Goal: Check status: Check status

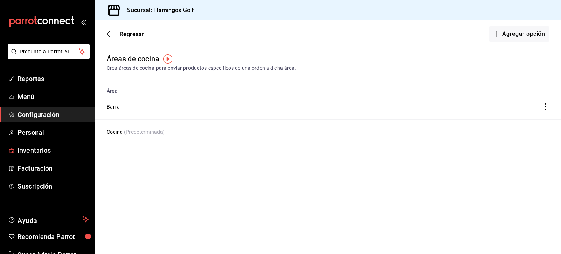
scroll to position [22, 0]
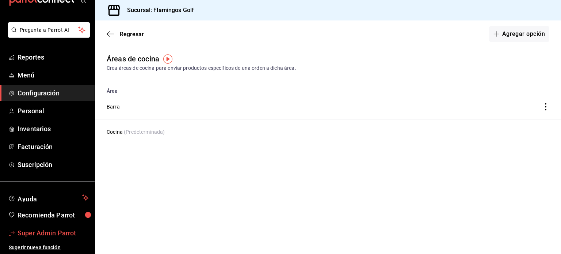
click at [51, 229] on span "Super Admin Parrot" at bounding box center [53, 233] width 71 height 10
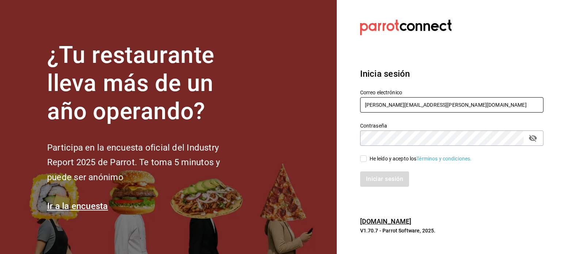
click at [438, 98] on input "rodrigo.hurtado@parrotsoftware.io" at bounding box center [451, 104] width 183 height 15
paste input "acingreality@mty.com"
type input "racingreality@mty.com"
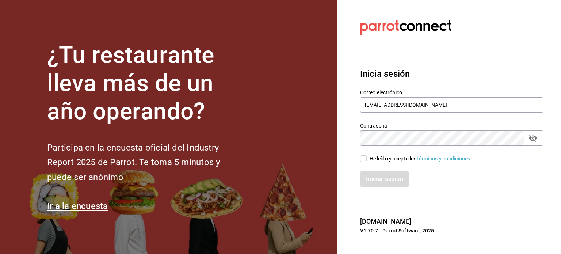
click at [375, 155] on div "He leído y acepto los Términos y condiciones." at bounding box center [420, 159] width 102 height 8
click at [366, 155] on input "He leído y acepto los Términos y condiciones." at bounding box center [363, 158] width 7 height 7
checkbox input "true"
click at [381, 177] on button "Iniciar sesión" at bounding box center [385, 178] width 50 height 15
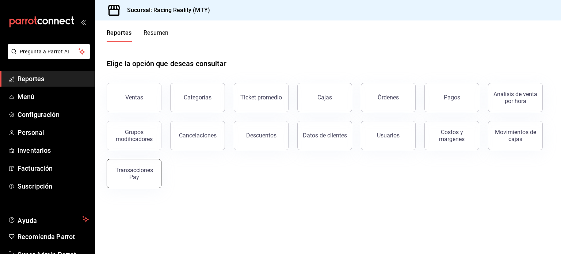
click at [136, 176] on div "Transacciones Pay" at bounding box center [133, 173] width 45 height 14
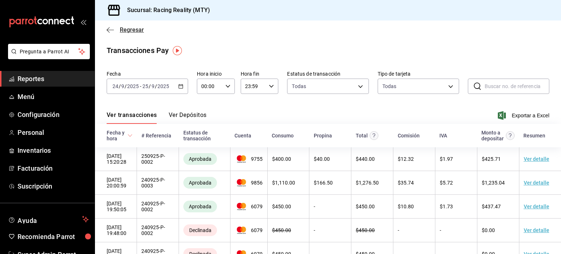
click at [111, 29] on icon "button" at bounding box center [110, 30] width 7 height 7
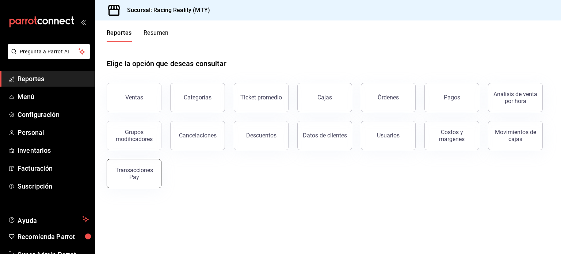
click at [134, 168] on div "Transacciones Pay" at bounding box center [133, 173] width 45 height 14
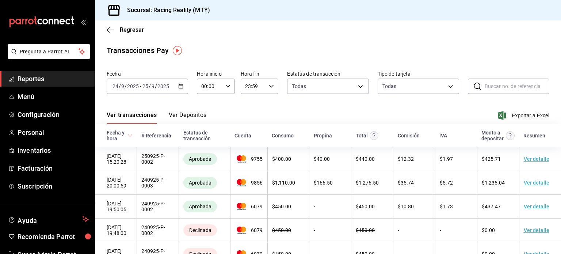
click at [191, 115] on button "Ver Depósitos" at bounding box center [188, 117] width 38 height 12
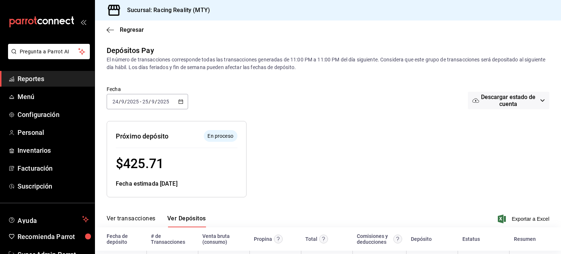
scroll to position [56, 0]
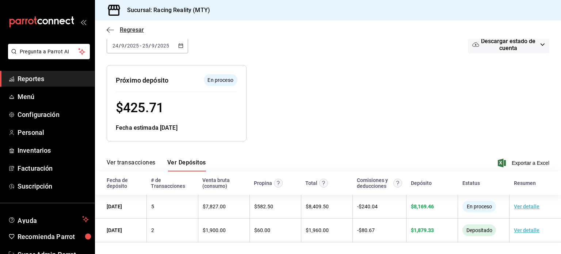
click at [111, 30] on icon "button" at bounding box center [110, 30] width 7 height 0
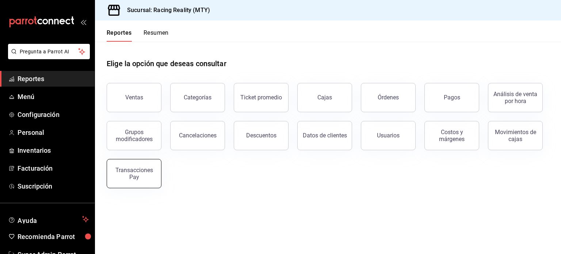
click at [149, 169] on div "Transacciones Pay" at bounding box center [133, 173] width 45 height 14
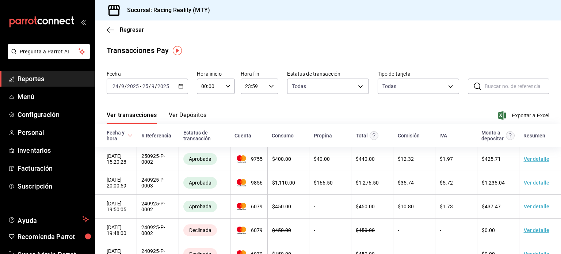
click at [184, 115] on button "Ver Depósitos" at bounding box center [188, 117] width 38 height 12
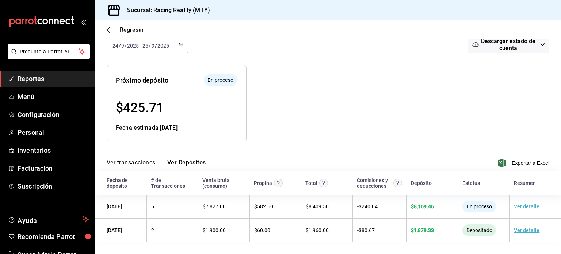
scroll to position [50, 0]
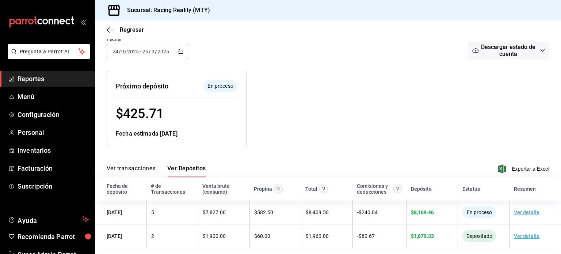
click at [136, 46] on div "[DATE] [DATE] - [DATE] [DATE]" at bounding box center [147, 51] width 81 height 15
click at [323, 81] on div at bounding box center [359, 103] width 227 height 88
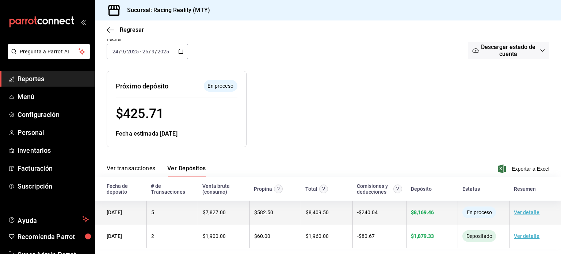
click at [517, 210] on link "Ver detalle" at bounding box center [527, 212] width 26 height 6
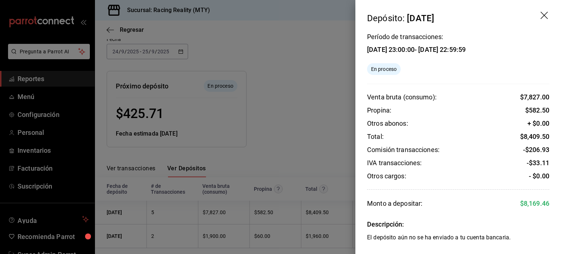
click at [544, 13] on icon "drag" at bounding box center [544, 16] width 9 height 9
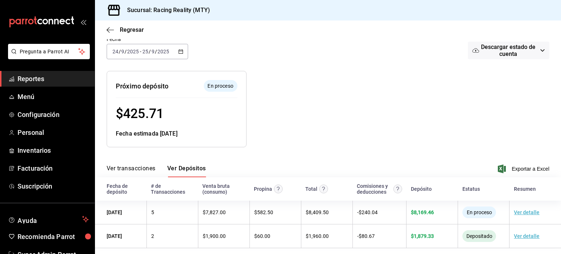
click at [147, 52] on input "25" at bounding box center [145, 52] width 7 height 6
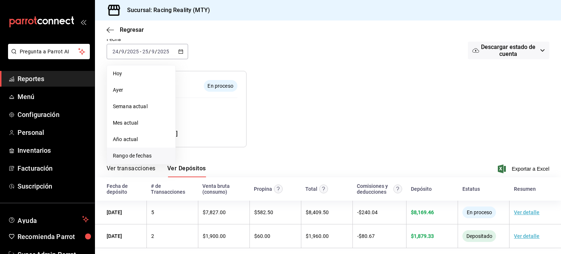
click at [130, 155] on span "Rango de fechas" at bounding box center [141, 156] width 57 height 8
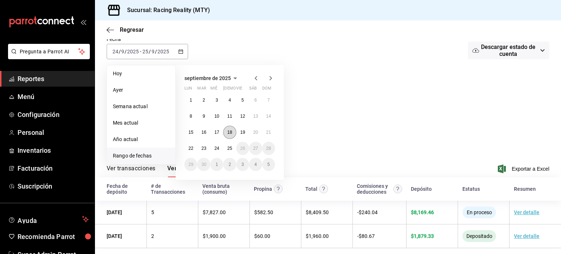
click at [231, 135] on button "18" at bounding box center [229, 132] width 13 height 13
click at [241, 134] on button "19" at bounding box center [242, 132] width 13 height 13
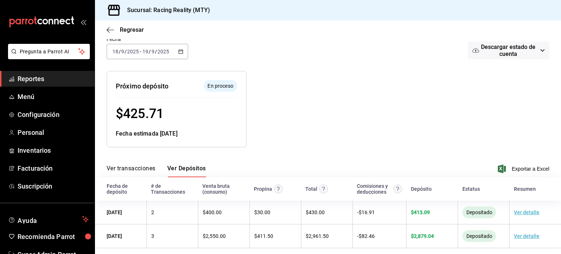
scroll to position [56, 0]
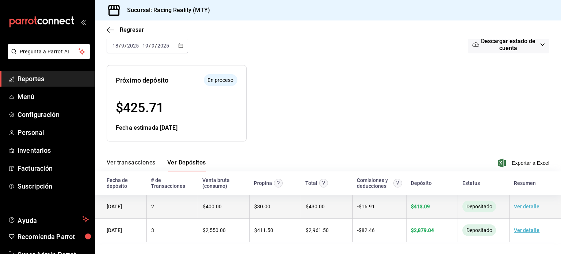
click at [520, 207] on link "Ver detalle" at bounding box center [527, 206] width 26 height 6
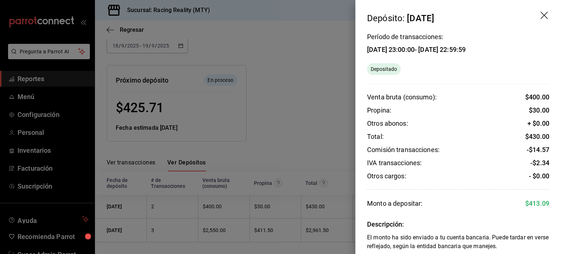
scroll to position [1, 0]
click at [540, 19] on icon "drag" at bounding box center [544, 15] width 9 height 9
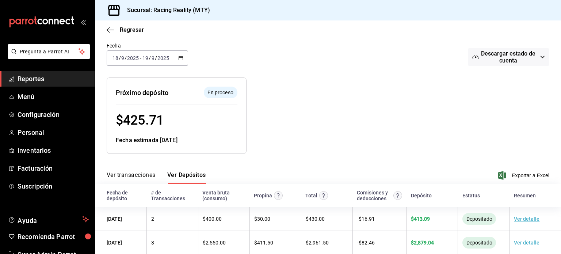
scroll to position [56, 0]
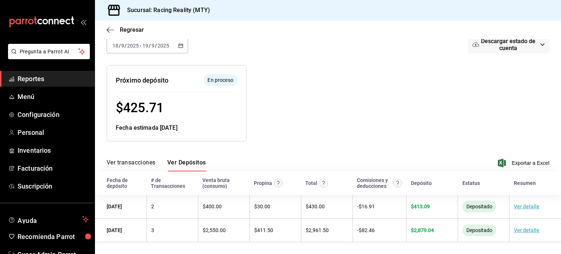
click at [134, 165] on button "Ver transacciones" at bounding box center [131, 165] width 49 height 12
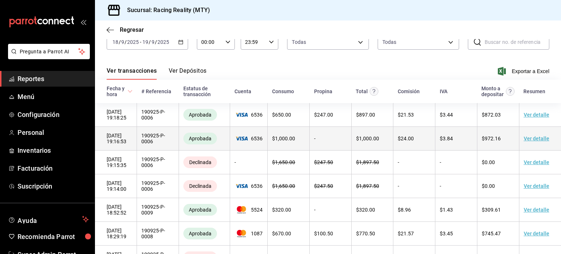
scroll to position [41, 0]
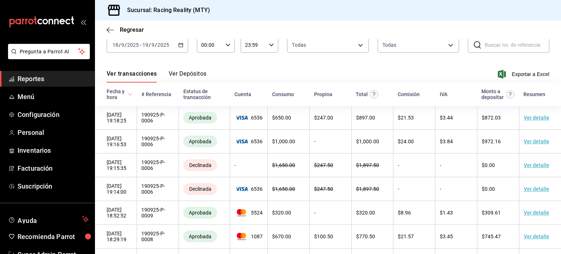
click at [188, 74] on button "Ver Depósitos" at bounding box center [188, 76] width 38 height 12
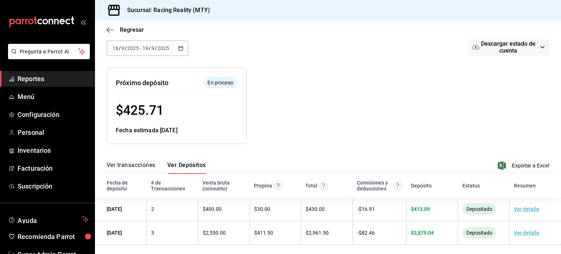
scroll to position [56, 0]
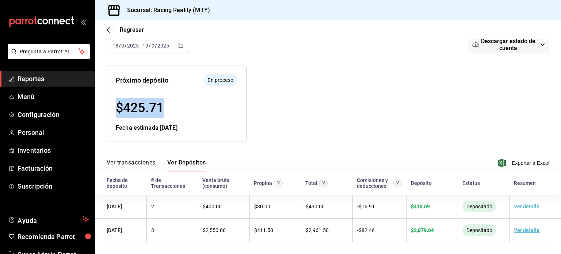
drag, startPoint x: 118, startPoint y: 106, endPoint x: 176, endPoint y: 109, distance: 58.1
click at [176, 109] on div "$ 425.71" at bounding box center [177, 108] width 122 height 20
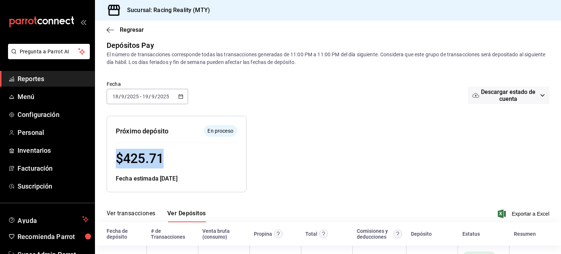
scroll to position [0, 0]
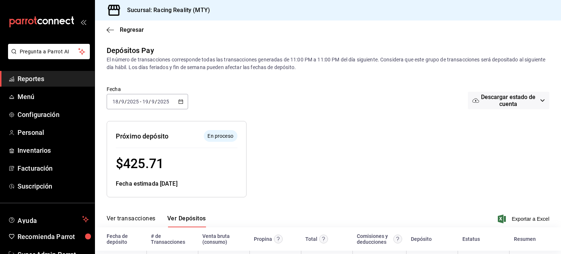
click at [311, 120] on div at bounding box center [359, 153] width 227 height 88
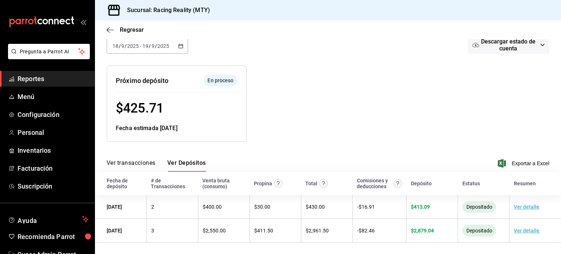
scroll to position [56, 0]
drag, startPoint x: 158, startPoint y: 128, endPoint x: 187, endPoint y: 130, distance: 28.9
click at [187, 130] on div "Fecha estimada [DATE]" at bounding box center [177, 127] width 122 height 9
click at [180, 44] on \(Stroke\) "button" at bounding box center [180, 46] width 4 height 4
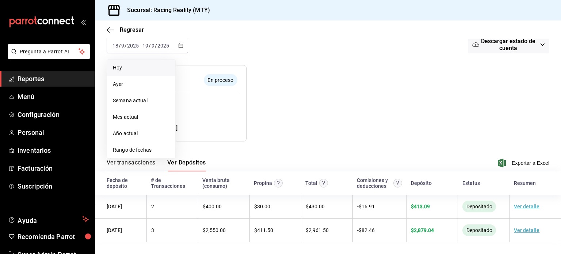
click at [143, 67] on span "Hoy" at bounding box center [141, 68] width 57 height 8
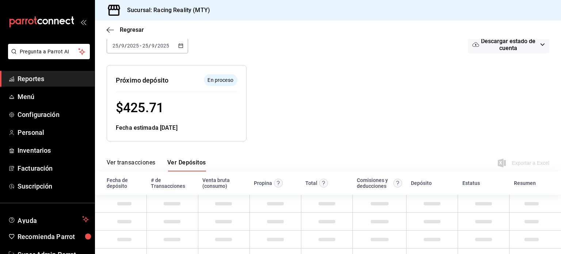
scroll to position [32, 0]
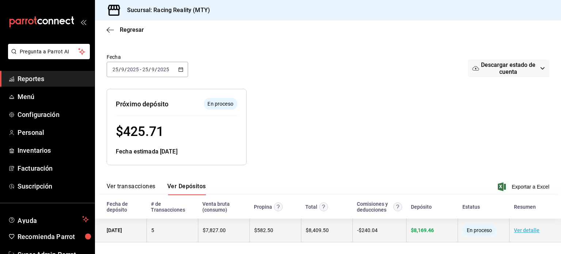
click at [522, 229] on link "Ver detalle" at bounding box center [527, 230] width 26 height 6
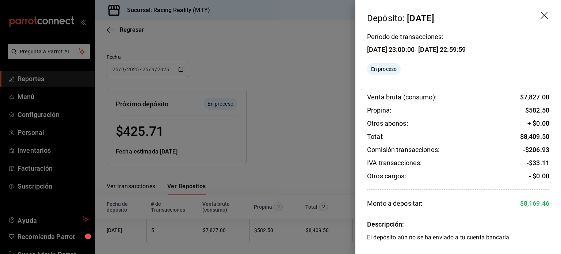
click at [545, 15] on icon "drag" at bounding box center [543, 15] width 7 height 7
